Goal: Information Seeking & Learning: Learn about a topic

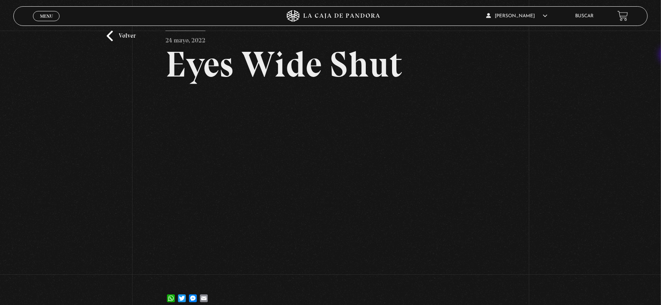
scroll to position [40, 0]
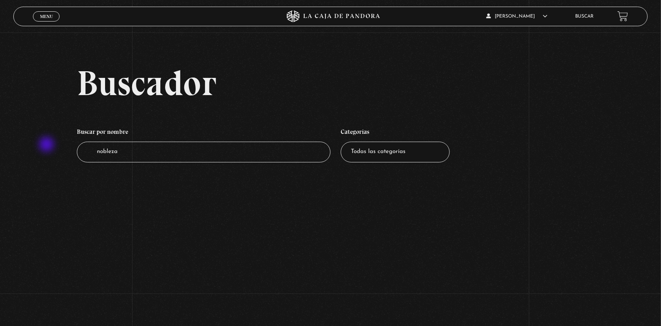
drag, startPoint x: 140, startPoint y: 150, endPoint x: 47, endPoint y: 145, distance: 93.0
click at [47, 145] on div "Buscador Buscar por nombre Buscador nobleza Categorías Todas las categorías 11:…" at bounding box center [330, 121] width 661 height 113
click at [147, 150] on input "nobleza" at bounding box center [204, 152] width 254 height 21
drag, startPoint x: 147, startPoint y: 151, endPoint x: 0, endPoint y: 111, distance: 152.8
click at [0, 111] on div "Buscador Buscar por nombre Buscador nobleza Categorías Todas las categorías 11:…" at bounding box center [330, 121] width 661 height 113
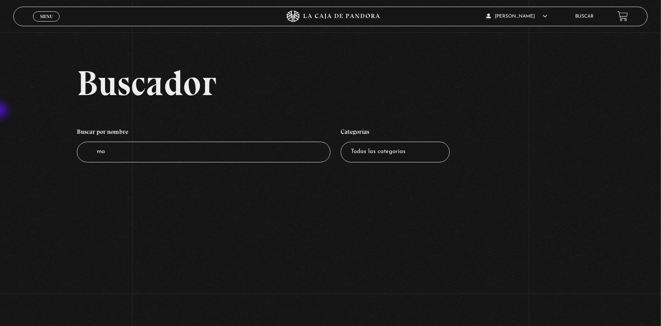
type input "mar"
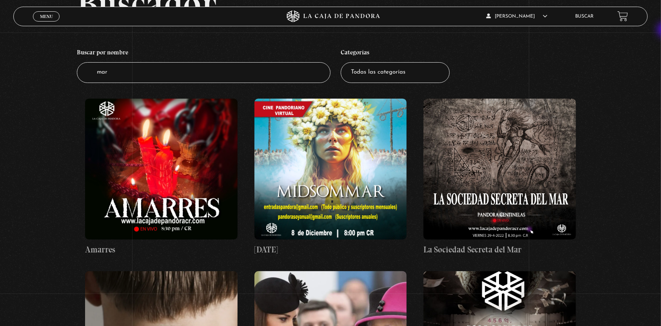
scroll to position [76, 0]
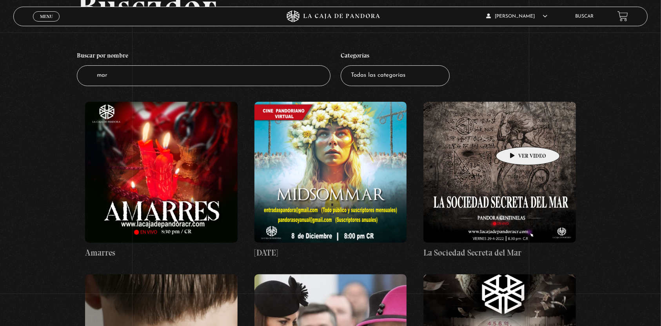
click at [515, 135] on figure at bounding box center [499, 172] width 152 height 141
